Goal: Check status: Check status

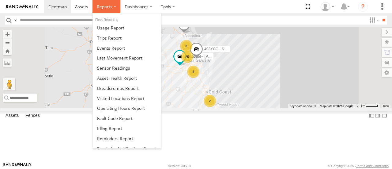
click at [104, 8] on span at bounding box center [105, 7] width 16 height 6
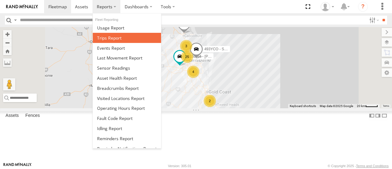
click at [108, 40] on span at bounding box center [109, 38] width 25 height 6
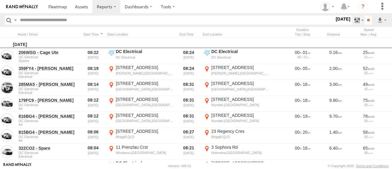
click at [354, 21] on label at bounding box center [358, 20] width 13 height 9
click at [0, 0] on label at bounding box center [0, 0] width 0 height 0
click at [368, 23] on input "**" at bounding box center [368, 20] width 7 height 9
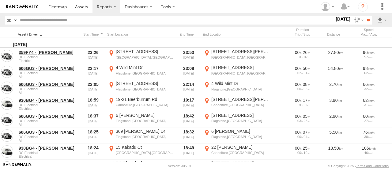
click at [38, 35] on div at bounding box center [48, 34] width 61 height 4
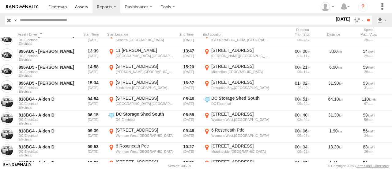
scroll to position [376, 0]
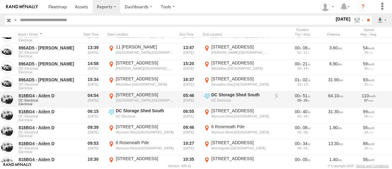
click at [210, 97] on label "DC Storage Shed South DC Electrical -27.66078 153.03323" at bounding box center [236, 99] width 67 height 15
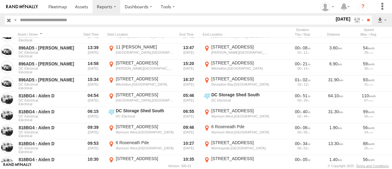
click at [0, 0] on div "Location Details" at bounding box center [0, 0] width 0 height 0
click at [0, 0] on label "×" at bounding box center [0, 0] width 0 height 0
click at [365, 20] on input "**" at bounding box center [368, 20] width 7 height 9
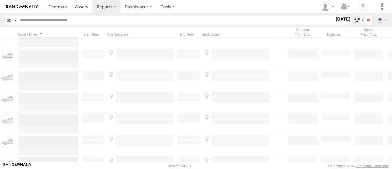
drag, startPoint x: 361, startPoint y: 20, endPoint x: 349, endPoint y: 18, distance: 12.3
click at [349, 18] on form "Search Query Asset ID Asset Label Registration Manufacturer Model VIN Job ID" at bounding box center [188, 20] width 367 height 9
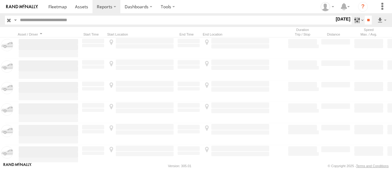
click at [354, 18] on label at bounding box center [358, 20] width 13 height 9
click at [0, 0] on label at bounding box center [0, 0] width 0 height 0
click at [365, 18] on input "**" at bounding box center [368, 20] width 7 height 9
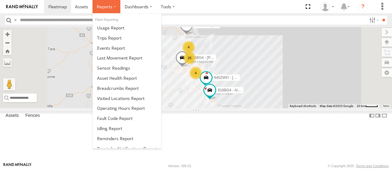
click at [110, 5] on span at bounding box center [105, 7] width 16 height 6
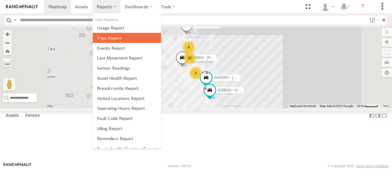
click at [119, 41] on link at bounding box center [127, 38] width 68 height 10
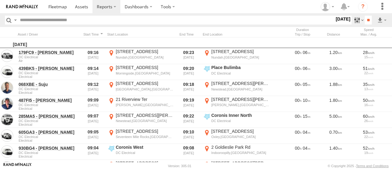
click at [357, 20] on label at bounding box center [358, 20] width 13 height 9
click at [354, 19] on label at bounding box center [358, 20] width 13 height 9
click at [0, 0] on label at bounding box center [0, 0] width 0 height 0
click at [365, 20] on input "**" at bounding box center [368, 20] width 7 height 9
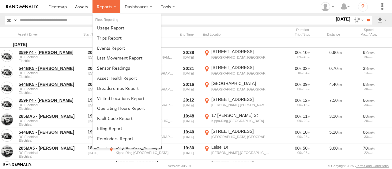
click at [110, 4] on span at bounding box center [105, 7] width 16 height 6
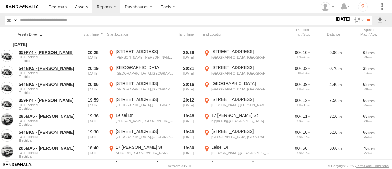
click at [31, 35] on div at bounding box center [48, 34] width 61 height 4
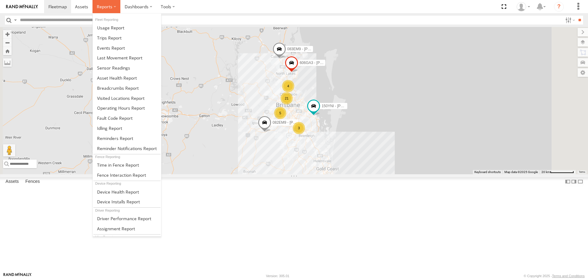
click at [109, 8] on span at bounding box center [105, 7] width 16 height 6
click at [114, 37] on span at bounding box center [109, 38] width 25 height 6
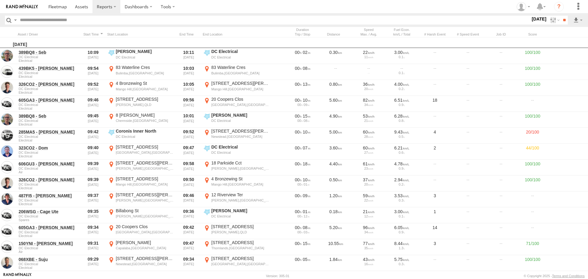
click at [0, 0] on label at bounding box center [0, 0] width 0 height 0
click at [561, 21] on input "**" at bounding box center [564, 20] width 7 height 9
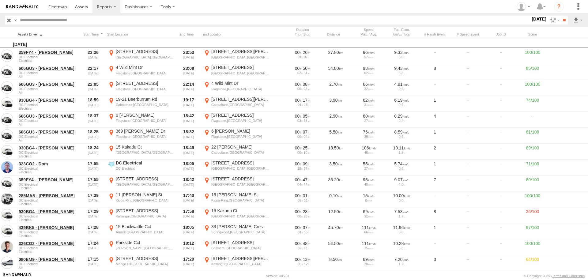
click at [37, 33] on div at bounding box center [48, 34] width 61 height 4
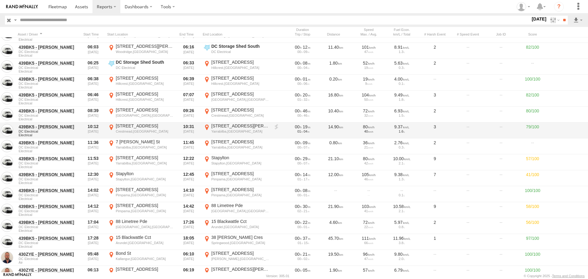
scroll to position [1654, 0]
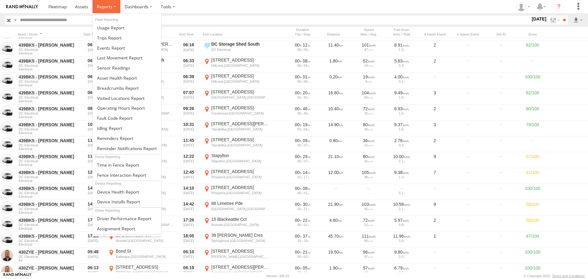
click at [113, 6] on label at bounding box center [107, 6] width 28 height 13
click at [114, 89] on span at bounding box center [118, 88] width 42 height 6
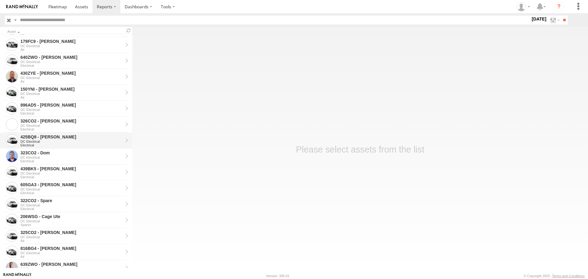
scroll to position [61, 0]
click at [60, 171] on div "DC Electrical" at bounding box center [72, 173] width 102 height 4
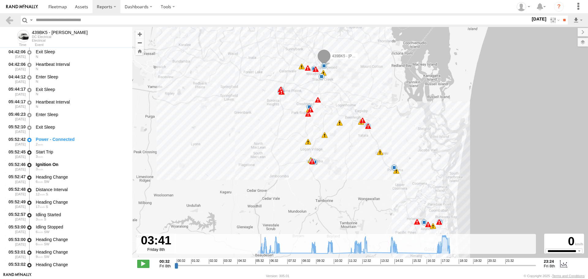
scroll to position [1041, 0]
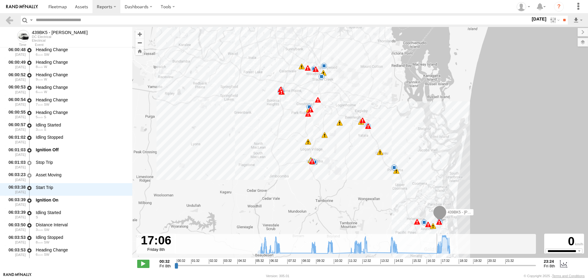
drag, startPoint x: 177, startPoint y: 266, endPoint x: 435, endPoint y: 264, distance: 258.3
click at [435, 264] on input "range" at bounding box center [355, 266] width 361 height 6
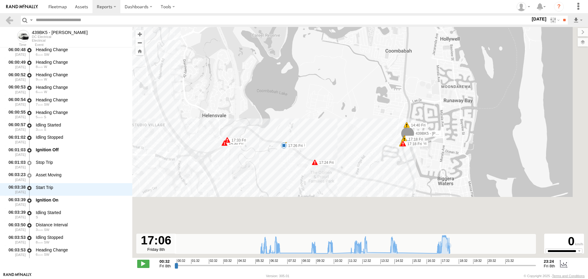
drag, startPoint x: 435, startPoint y: 203, endPoint x: 407, endPoint y: 71, distance: 135.7
click at [407, 71] on div "439BK5 - [PERSON_NAME] 06:01 Fri 06:07 Fri 06:15 Fri 06:16 Fri 06:26 Fri 06:27 …" at bounding box center [360, 145] width 456 height 237
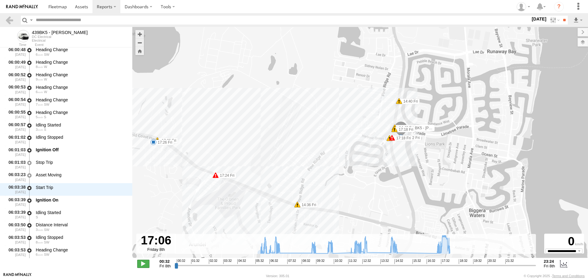
click at [146, 265] on span at bounding box center [143, 264] width 12 height 8
type input "**********"
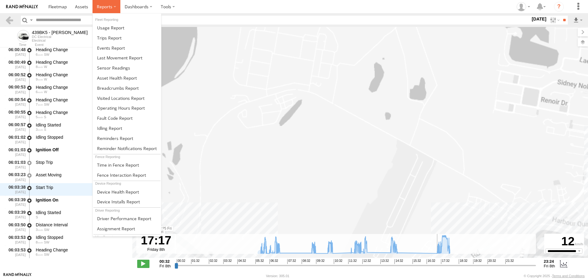
click at [104, 9] on span at bounding box center [105, 7] width 16 height 6
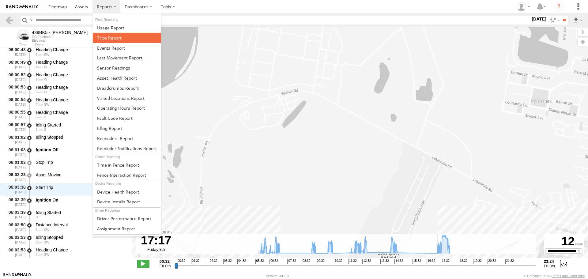
click at [109, 39] on span at bounding box center [109, 38] width 25 height 6
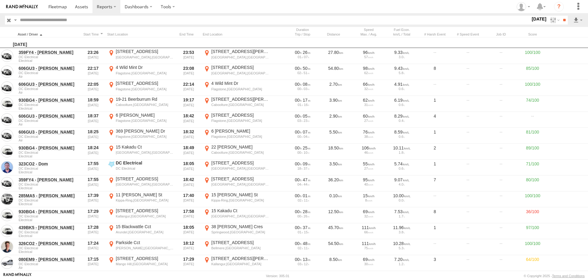
click at [32, 32] on div at bounding box center [48, 34] width 61 height 4
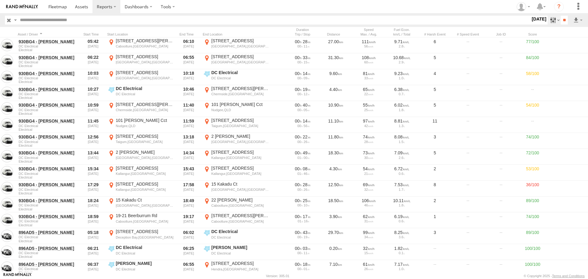
click at [551, 20] on label at bounding box center [554, 20] width 13 height 9
click at [0, 0] on label at bounding box center [0, 0] width 0 height 0
click at [566, 20] on input "**" at bounding box center [564, 20] width 7 height 9
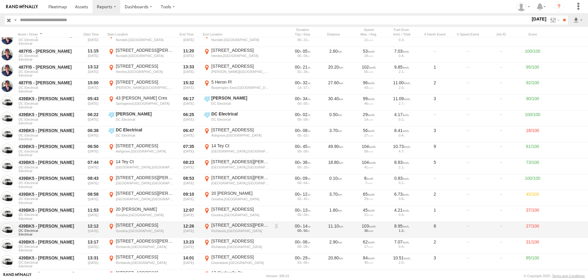
scroll to position [1807, 0]
